Goal: Task Accomplishment & Management: Complete application form

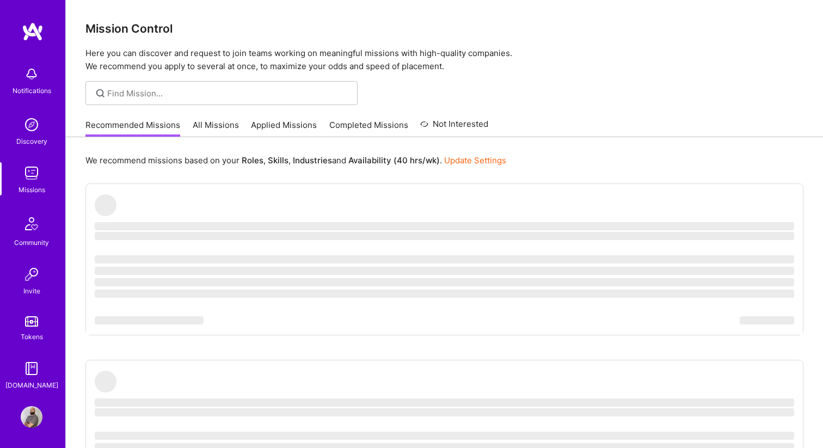
click at [267, 123] on link "Applied Missions" at bounding box center [284, 128] width 66 height 18
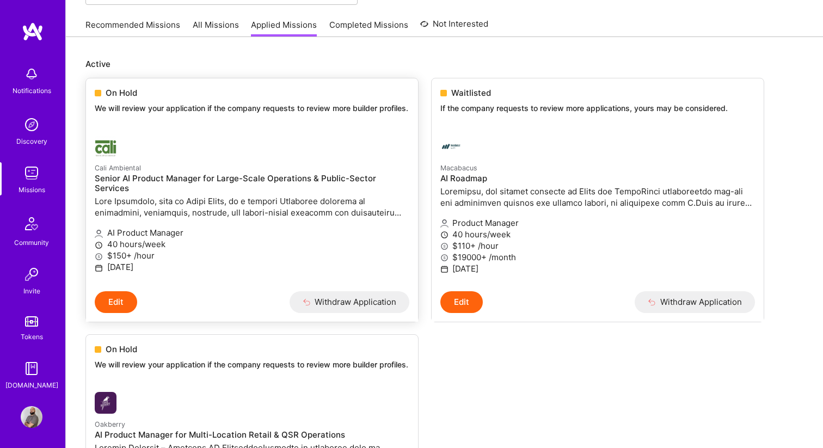
scroll to position [96, 0]
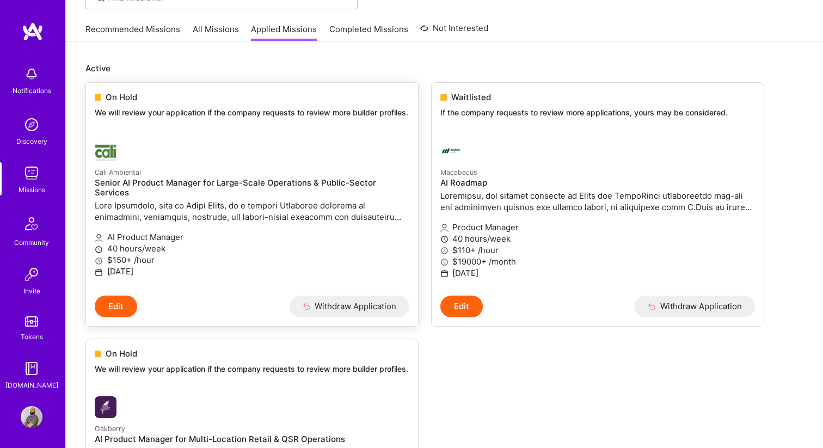
click at [128, 101] on span "On Hold" at bounding box center [122, 96] width 32 height 11
click at [111, 101] on span "On Hold" at bounding box center [122, 96] width 32 height 11
click at [157, 87] on div "On Hold We will review your application if the company requests to review more …" at bounding box center [252, 107] width 332 height 48
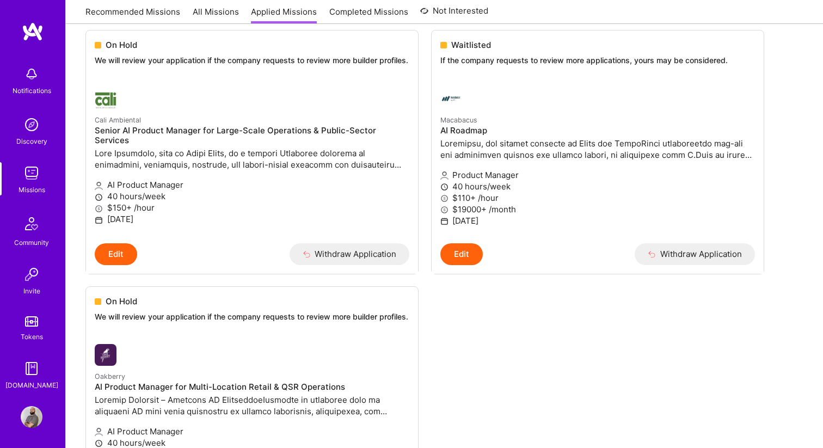
scroll to position [148, 0]
click at [757, 170] on link "Macabacus AI Roadmap Product Manager 40 hours/week $110+ /hour $19000+ /month […" at bounding box center [597, 161] width 332 height 164
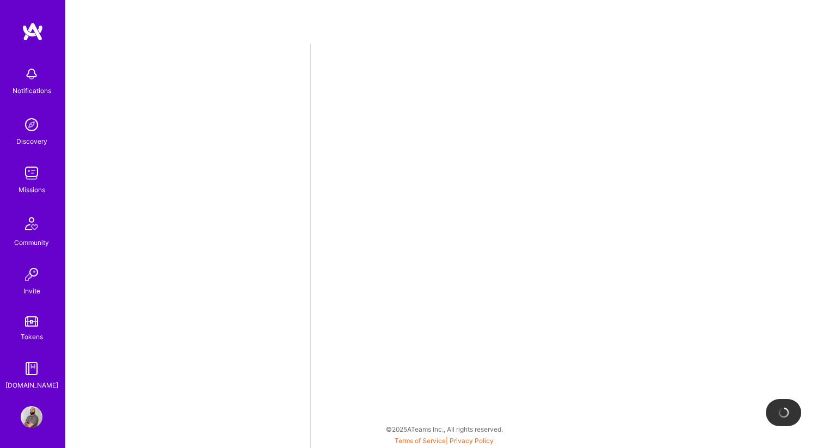
select select "CA"
